Goal: Information Seeking & Learning: Learn about a topic

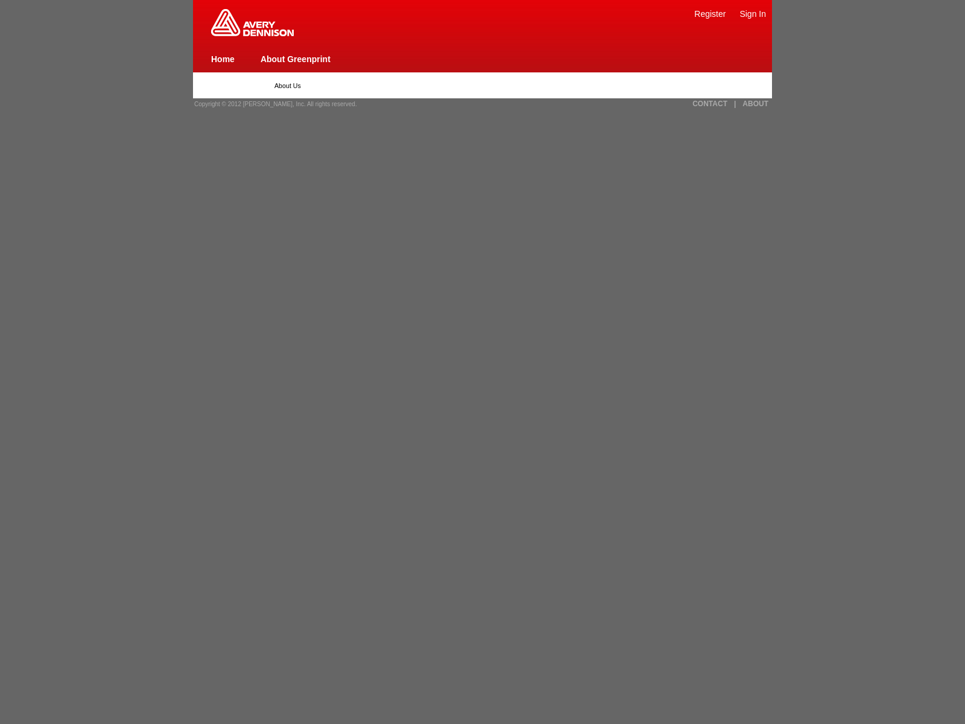
click at [271, 104] on span "Copyright © 2012 [PERSON_NAME], Inc. All rights reserved." at bounding box center [275, 104] width 163 height 7
